Goal: Check status

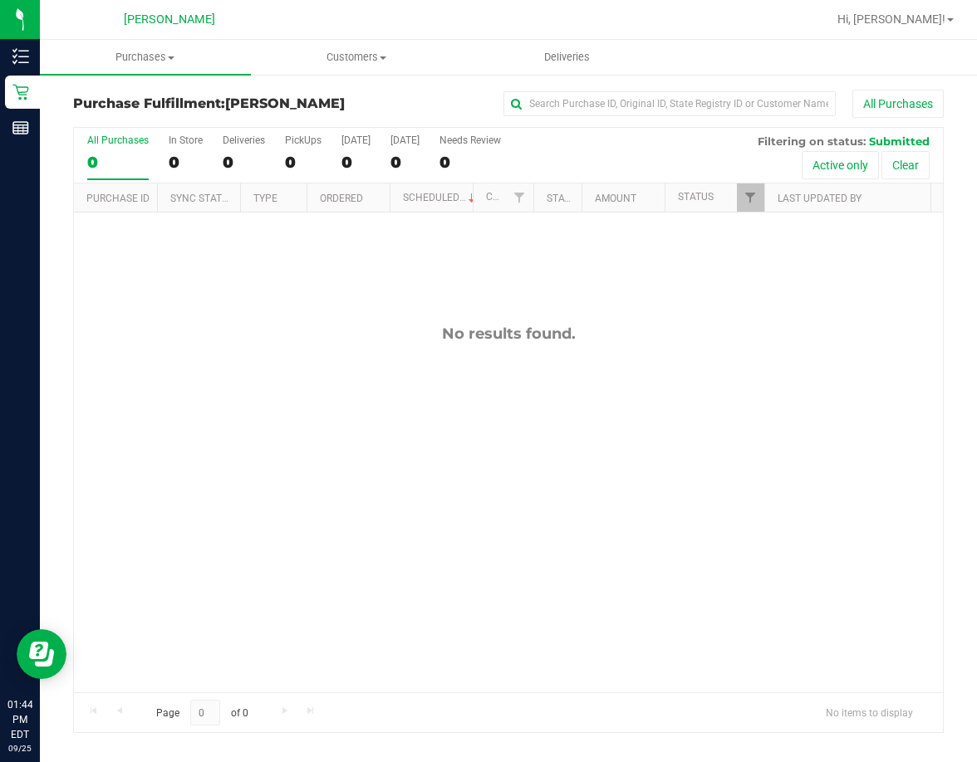
drag, startPoint x: 0, startPoint y: 0, endPoint x: 570, endPoint y: 364, distance: 676.0
click at [570, 364] on div "No results found." at bounding box center [508, 509] width 869 height 592
click at [380, 412] on div "No results found." at bounding box center [508, 509] width 869 height 592
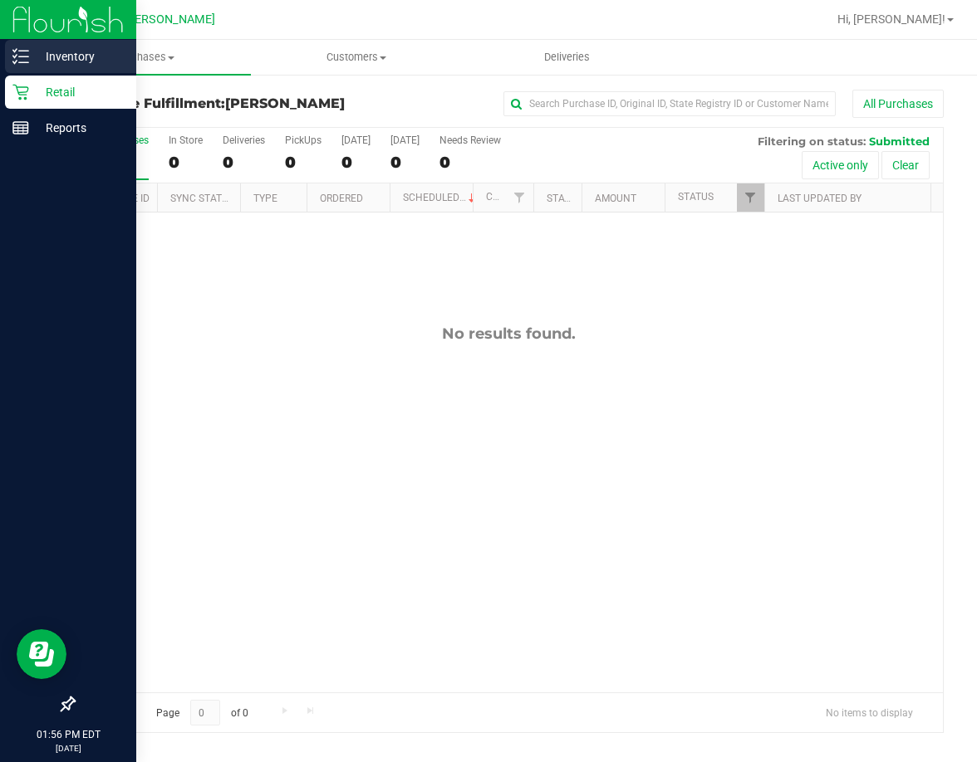
click at [23, 55] on icon at bounding box center [20, 56] width 17 height 17
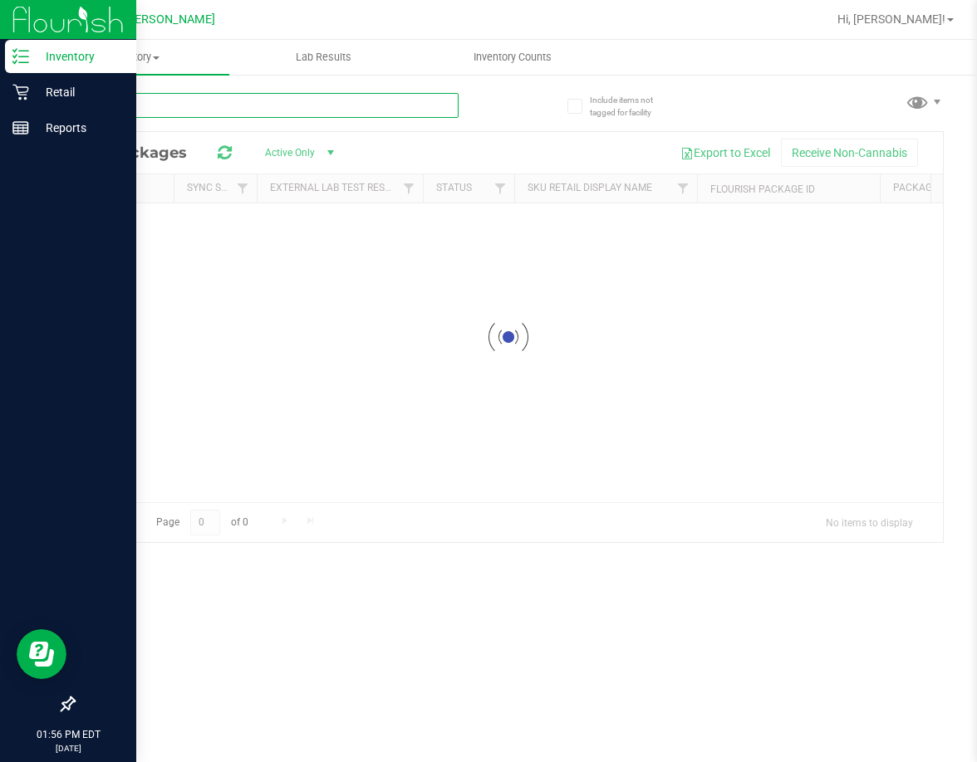
click at [380, 105] on input "text" at bounding box center [265, 105] width 385 height 25
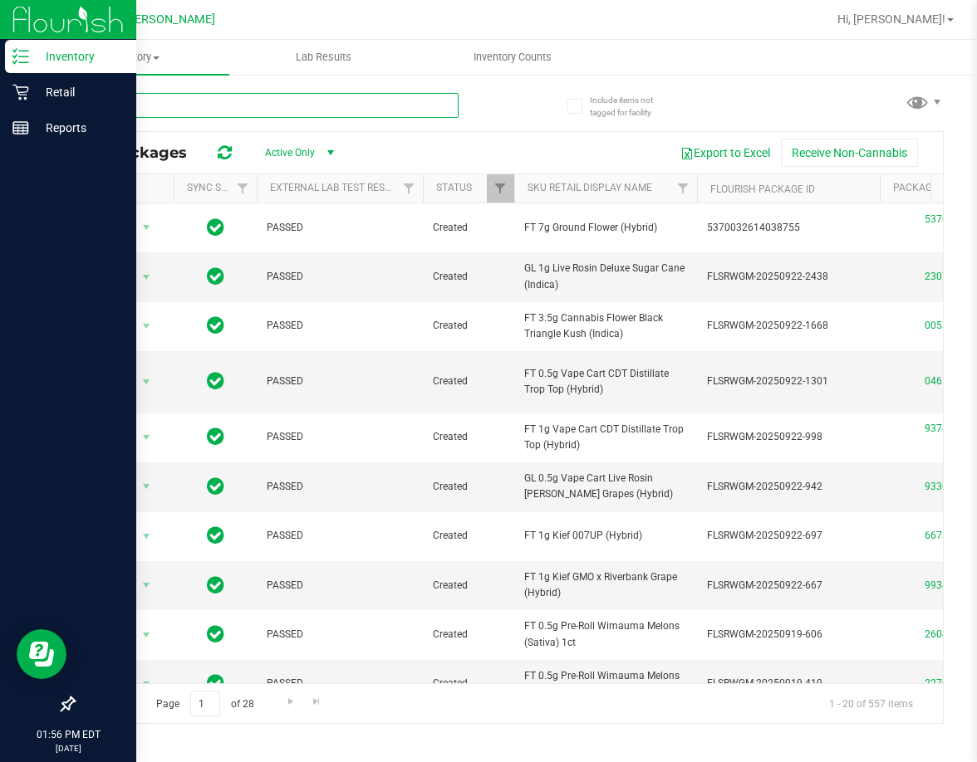
type input "arz"
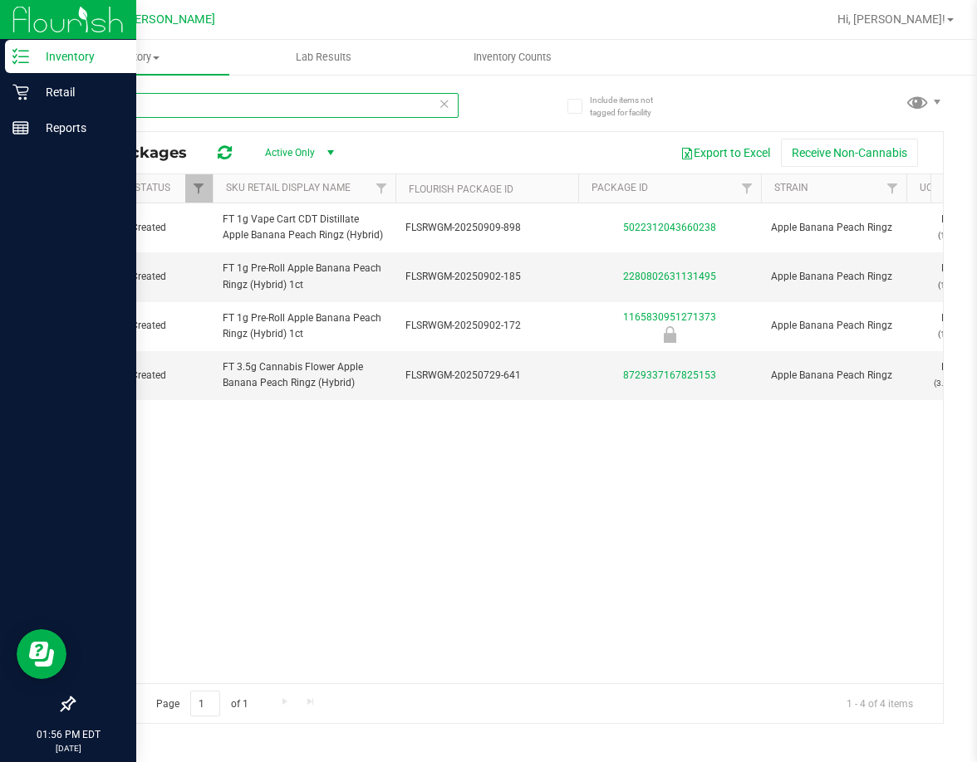
scroll to position [0, 174]
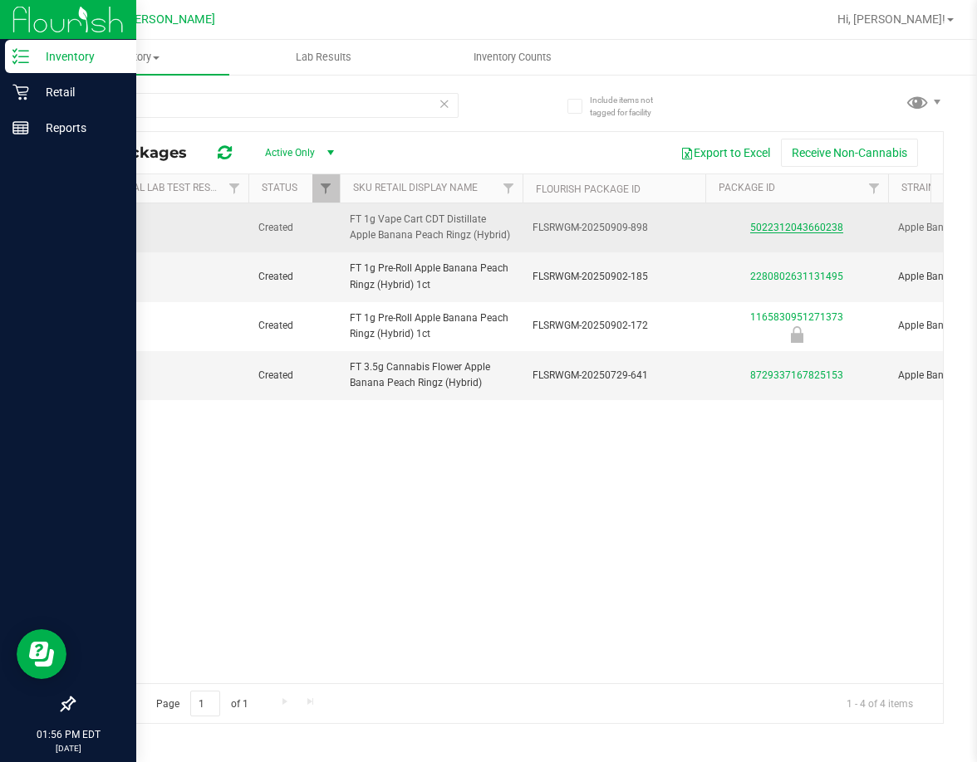
click at [791, 230] on link "5022312043660238" at bounding box center [796, 228] width 93 height 12
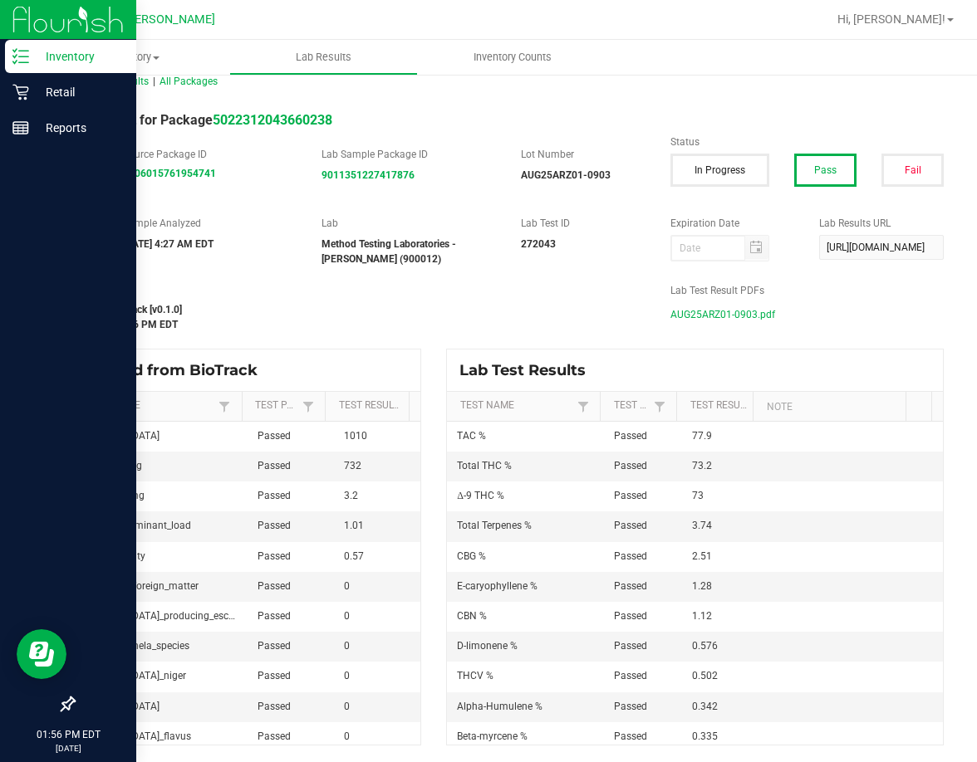
scroll to position [21, 0]
click at [724, 314] on span "AUG25ARZ01-0903.pdf" at bounding box center [722, 314] width 105 height 25
click at [515, 288] on label "Last Modified" at bounding box center [359, 290] width 572 height 15
click at [16, 96] on icon at bounding box center [20, 92] width 17 height 17
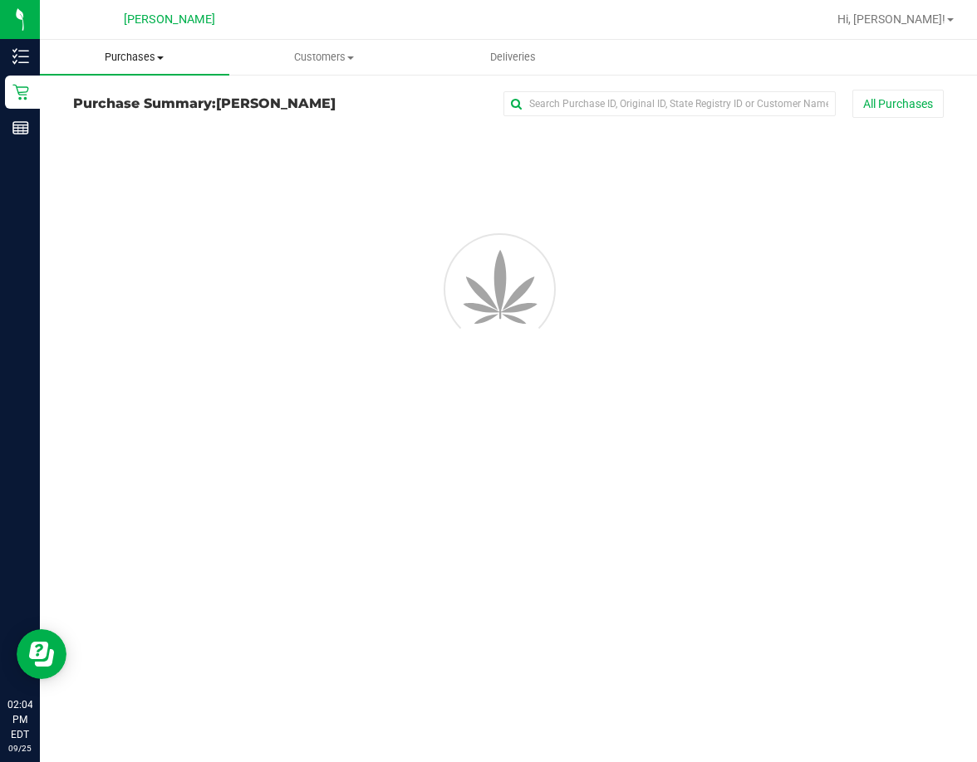
click at [171, 56] on span "Purchases" at bounding box center [134, 57] width 189 height 15
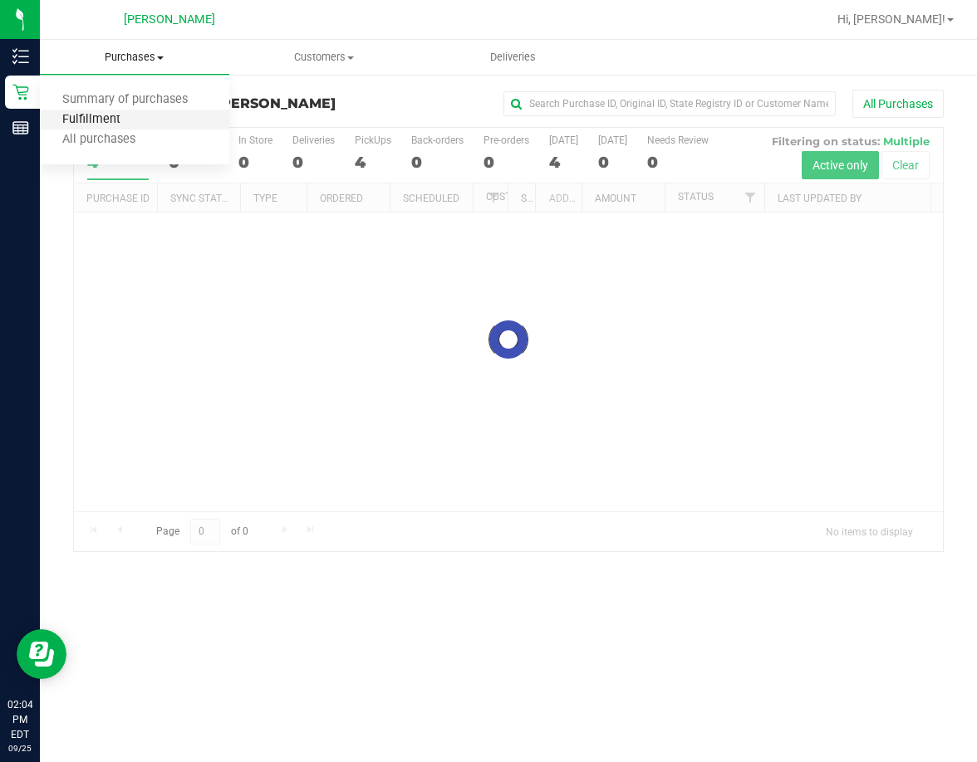
click at [135, 120] on span "Fulfillment" at bounding box center [91, 120] width 103 height 14
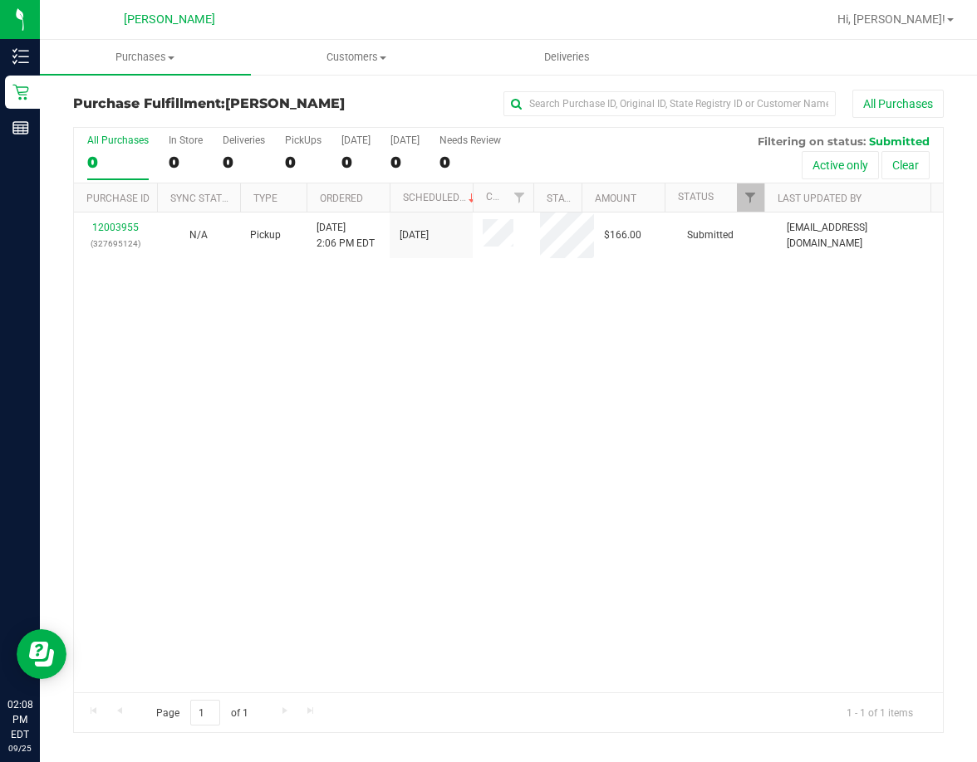
click at [441, 384] on div "12003955 (327695124) N/A Pickup [DATE] 2:06 PM EDT 9/25/2025 $166.00 Submitted …" at bounding box center [508, 453] width 869 height 480
click at [465, 430] on div "12003955 (327695124) N/A Pickup [DATE] 2:06 PM EDT 9/25/2025 $166.00 Submitted …" at bounding box center [508, 453] width 869 height 480
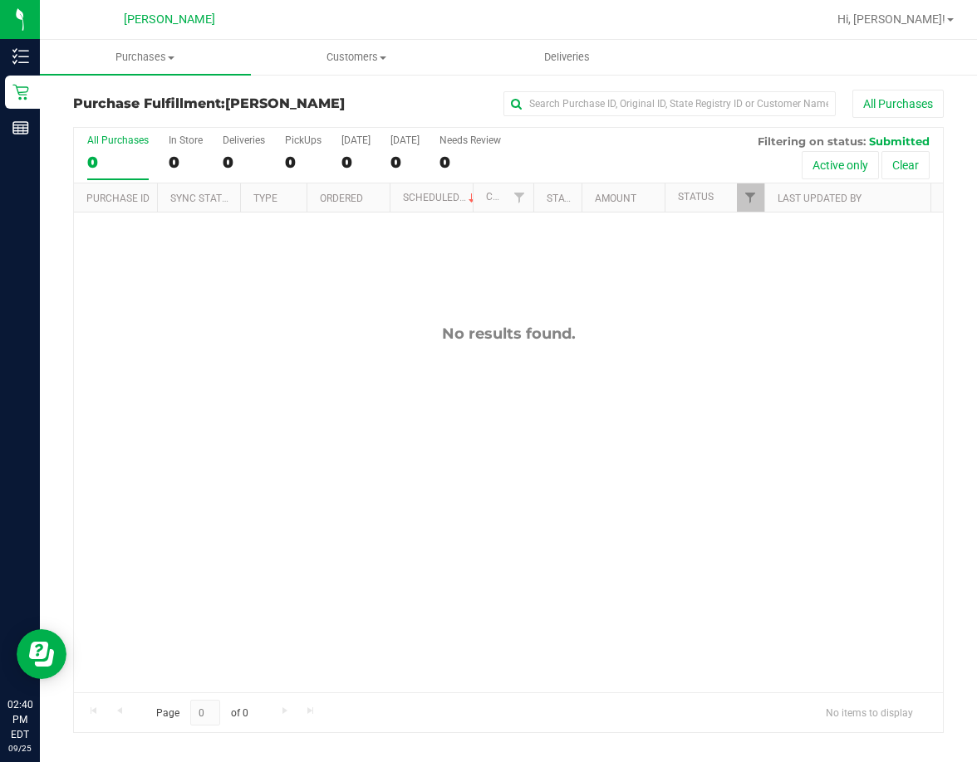
click at [550, 474] on div "No results found." at bounding box center [508, 509] width 869 height 592
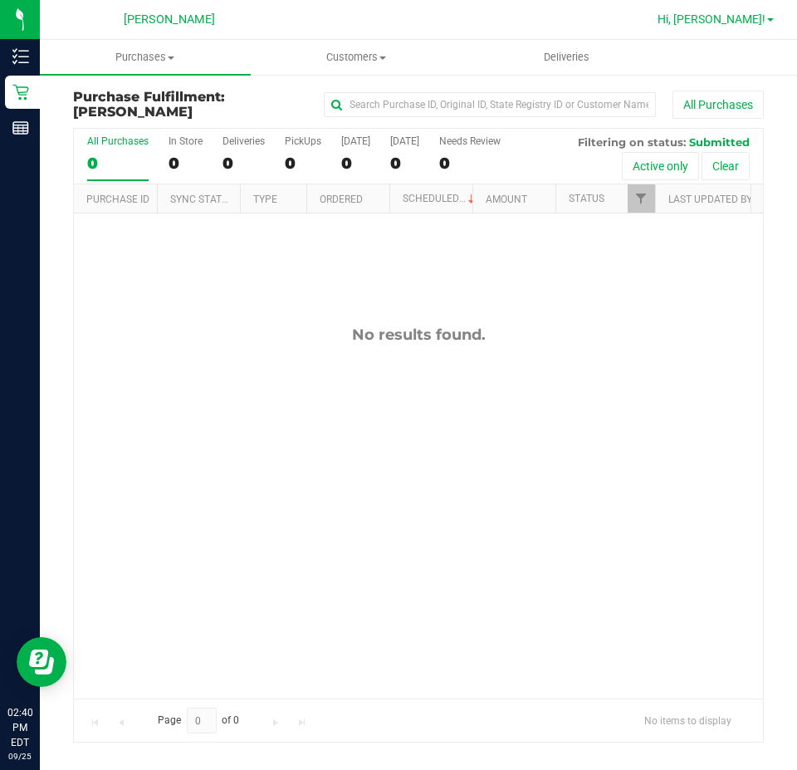
click at [756, 11] on link "Hi, [PERSON_NAME]!" at bounding box center [716, 19] width 130 height 17
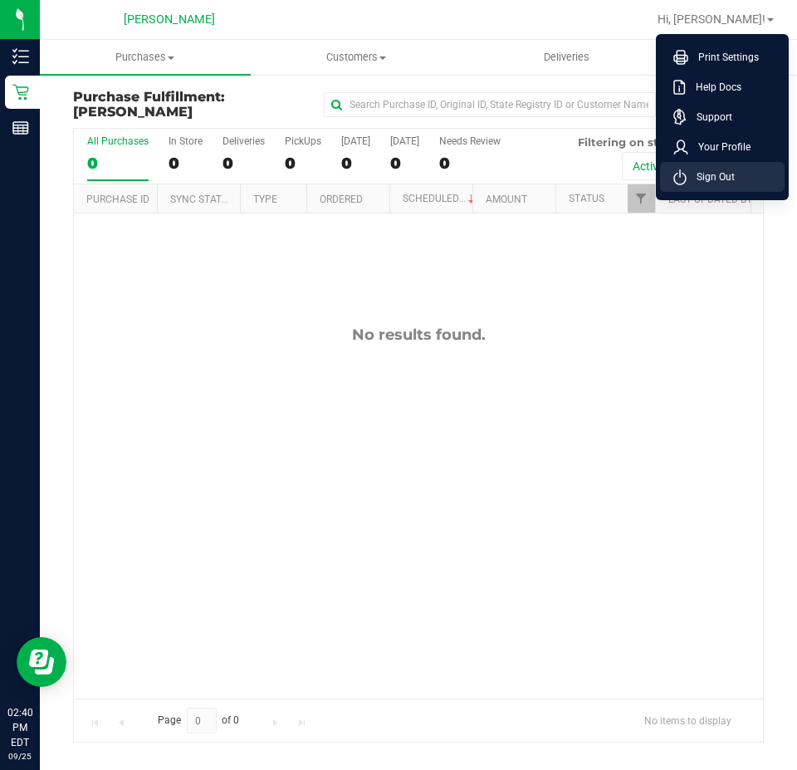
click at [716, 179] on span "Sign Out" at bounding box center [711, 177] width 48 height 17
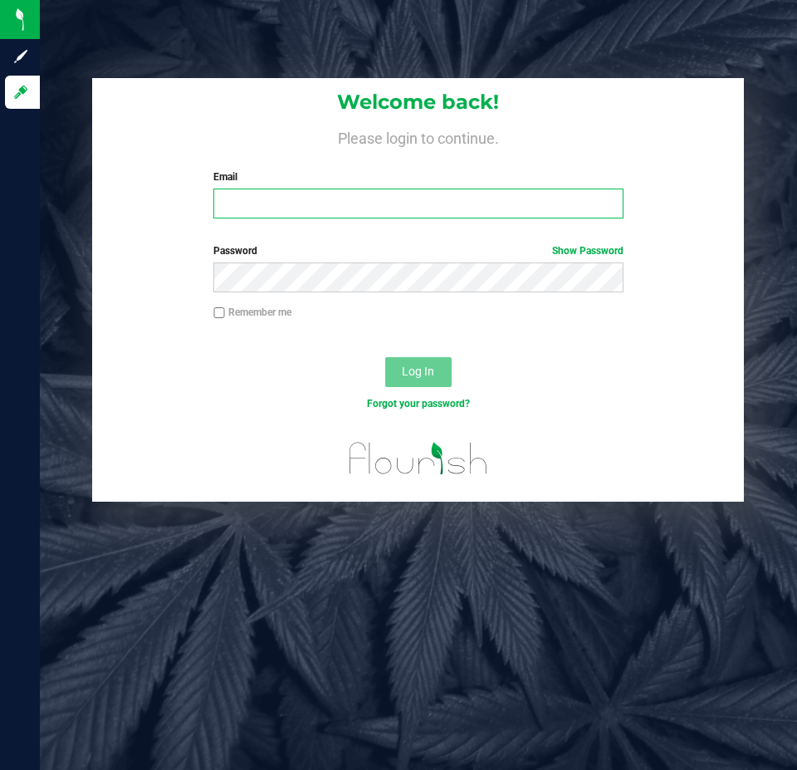
click at [377, 203] on input "Email" at bounding box center [417, 204] width 409 height 30
type input "[EMAIL_ADDRESS][DOMAIN_NAME]"
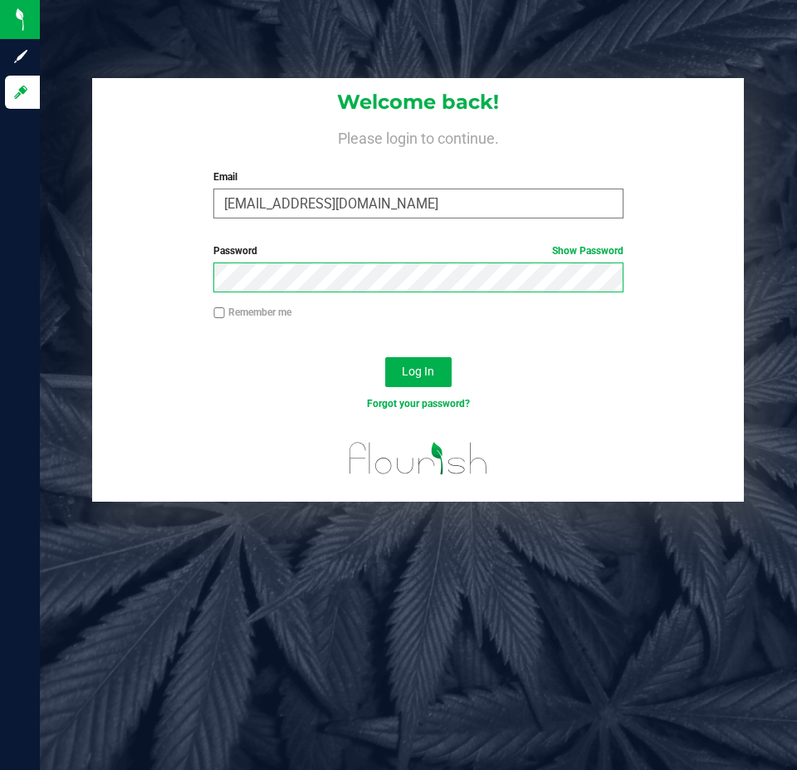
click at [385, 357] on button "Log In" at bounding box center [418, 372] width 66 height 30
